Goal: Information Seeking & Learning: Learn about a topic

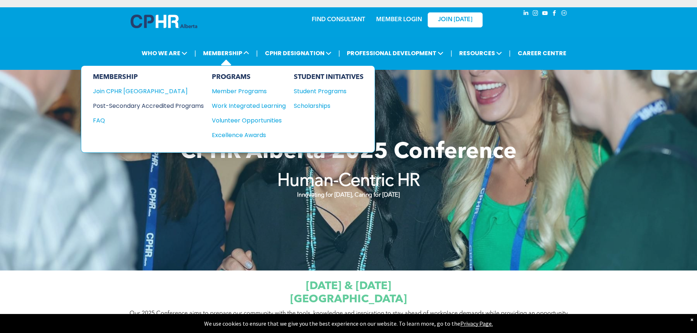
click at [173, 108] on div "Post-Secondary Accredited Programs" at bounding box center [143, 105] width 100 height 9
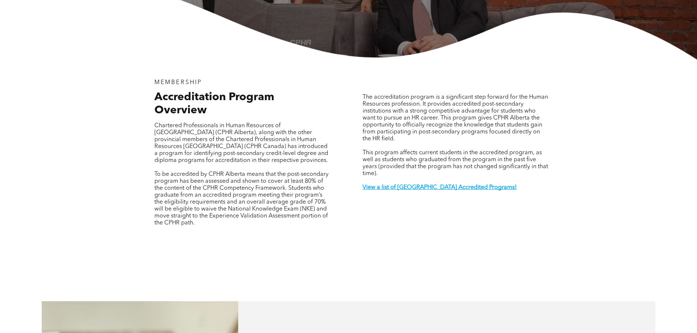
scroll to position [293, 0]
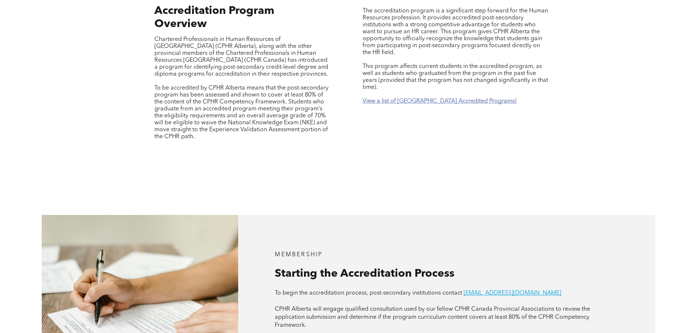
click at [419, 98] on strong "View a list of Alberta Accredited Programs!" at bounding box center [439, 101] width 154 height 6
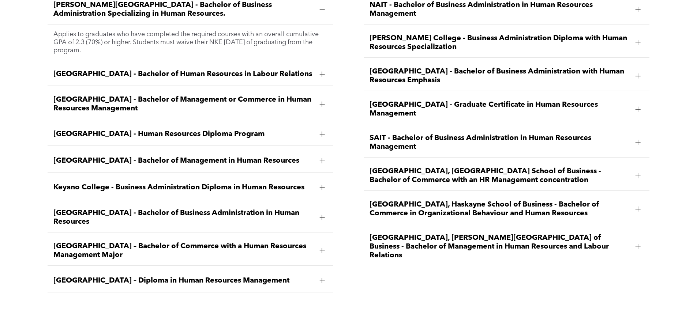
scroll to position [1043, 0]
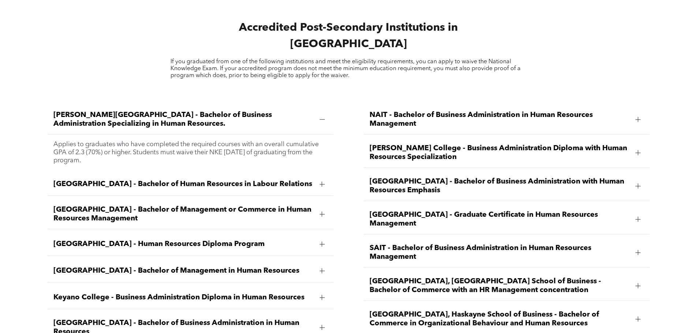
click at [409, 111] on span "NAIT - Bachelor of Business Administration in Human Resources Management" at bounding box center [499, 120] width 260 height 18
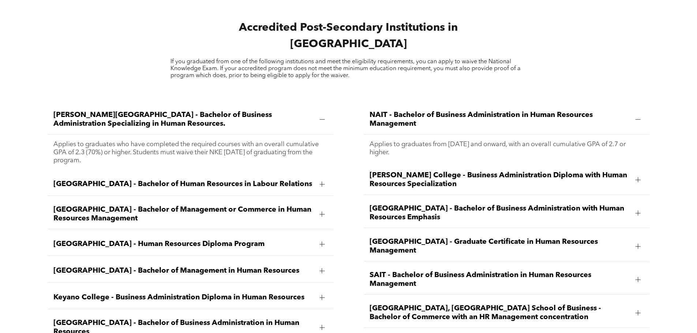
click at [409, 111] on span "NAIT - Bachelor of Business Administration in Human Resources Management" at bounding box center [499, 120] width 260 height 18
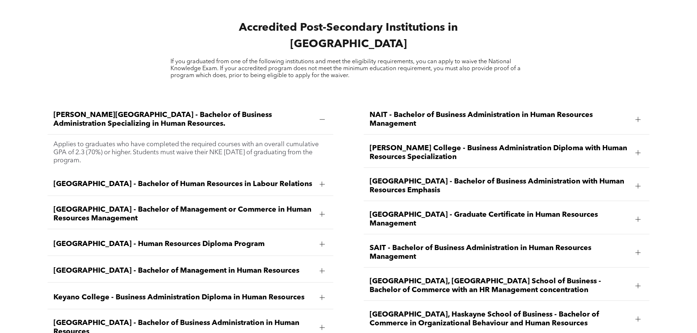
click at [266, 180] on span "Athabasca University - Bachelor of Human Resources in Labour Relations" at bounding box center [183, 184] width 260 height 9
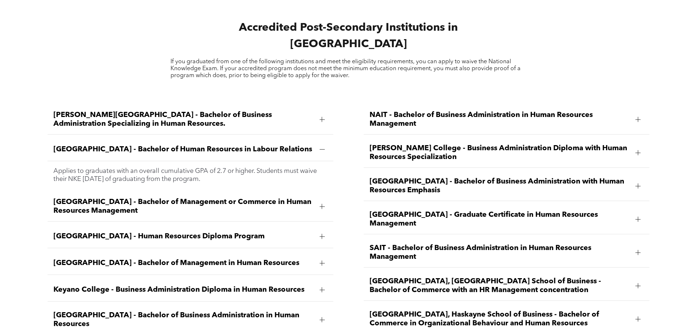
drag, startPoint x: 262, startPoint y: 132, endPoint x: 267, endPoint y: 132, distance: 4.8
click at [262, 145] on span "Athabasca University - Bachelor of Human Resources in Labour Relations" at bounding box center [183, 149] width 260 height 9
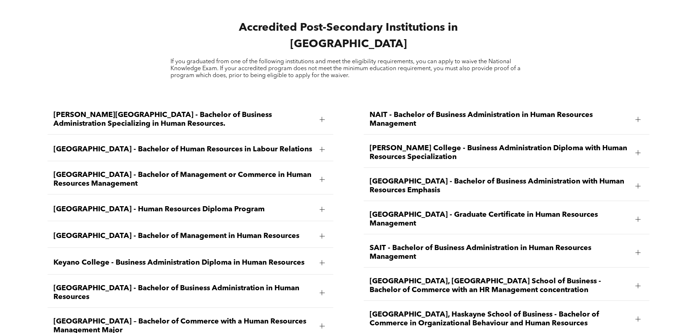
click at [398, 111] on span "NAIT - Bachelor of Business Administration in Human Resources Management" at bounding box center [499, 120] width 260 height 18
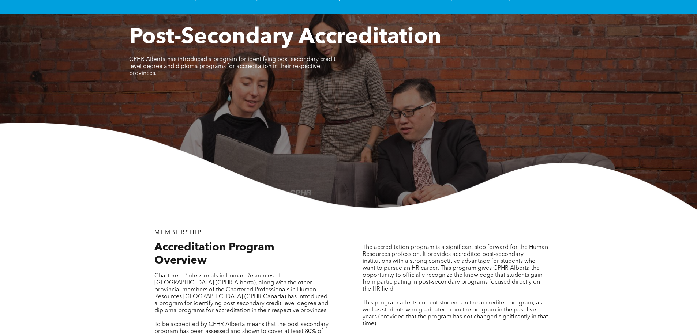
scroll to position [0, 0]
